Goal: Transaction & Acquisition: Purchase product/service

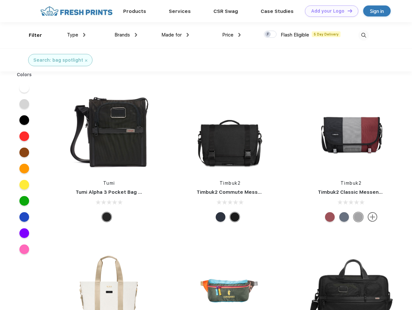
click at [329, 11] on link "Add your Logo Design Tool" at bounding box center [331, 10] width 53 height 11
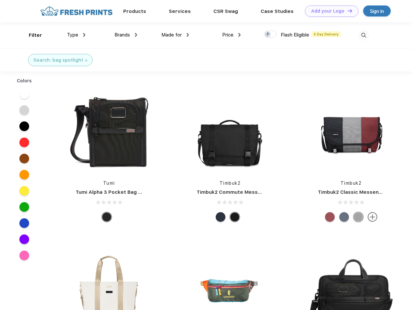
click at [0, 0] on div "Design Tool" at bounding box center [0, 0] width 0 height 0
click at [347, 11] on link "Add your Logo Design Tool" at bounding box center [331, 10] width 53 height 11
click at [31, 35] on div "Filter" at bounding box center [35, 35] width 13 height 7
click at [76, 35] on span "Type" at bounding box center [72, 35] width 11 height 6
click at [126, 35] on span "Brands" at bounding box center [122, 35] width 16 height 6
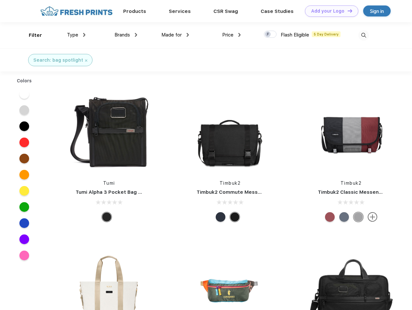
click at [175, 35] on span "Made for" at bounding box center [171, 35] width 20 height 6
click at [232, 35] on span "Price" at bounding box center [227, 35] width 11 height 6
click at [270, 35] on div at bounding box center [270, 34] width 13 height 7
click at [268, 35] on input "checkbox" at bounding box center [266, 32] width 4 height 4
click at [363, 35] on img at bounding box center [363, 35] width 11 height 11
